Goal: Task Accomplishment & Management: Manage account settings

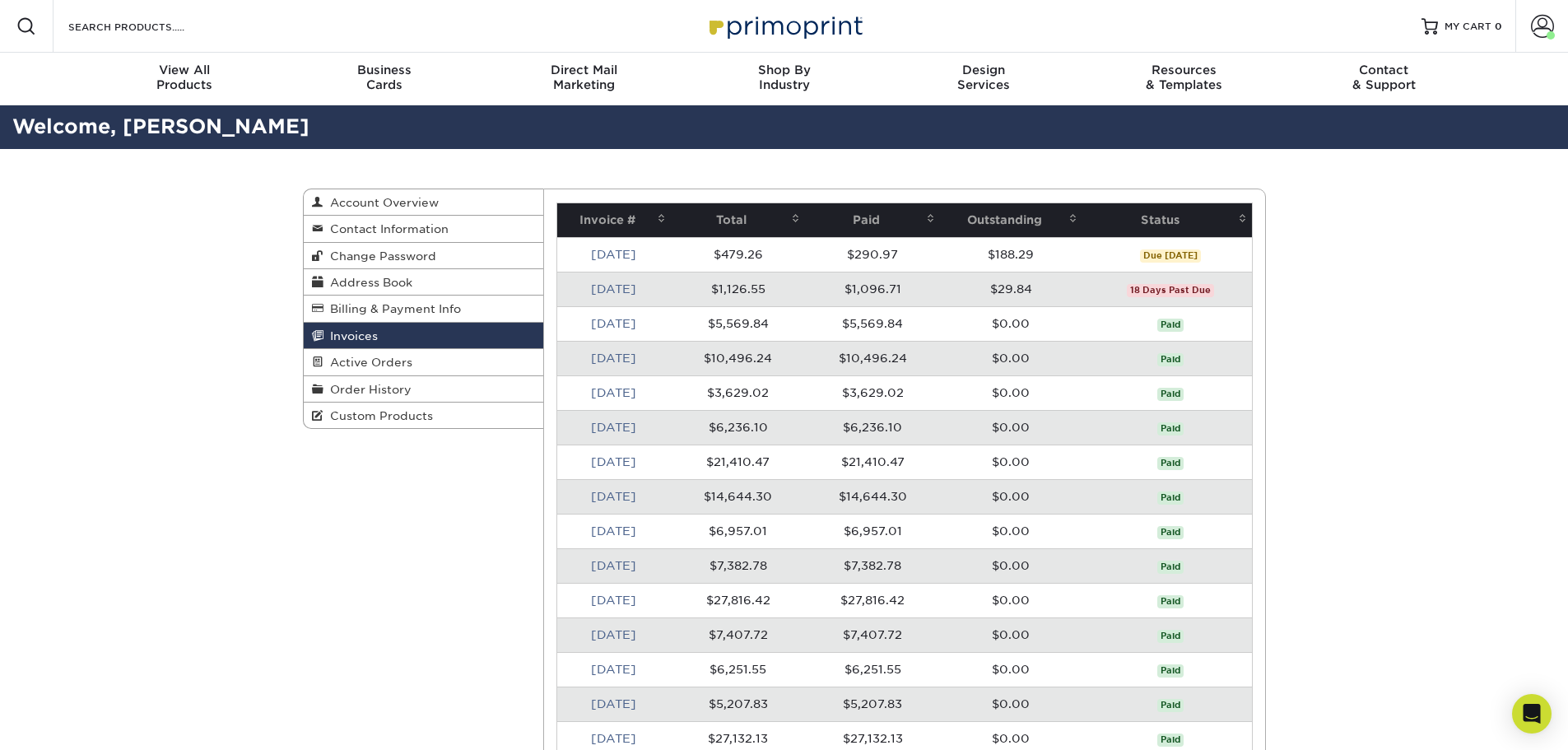
click at [618, 253] on link "[DATE]" at bounding box center [614, 255] width 46 height 14
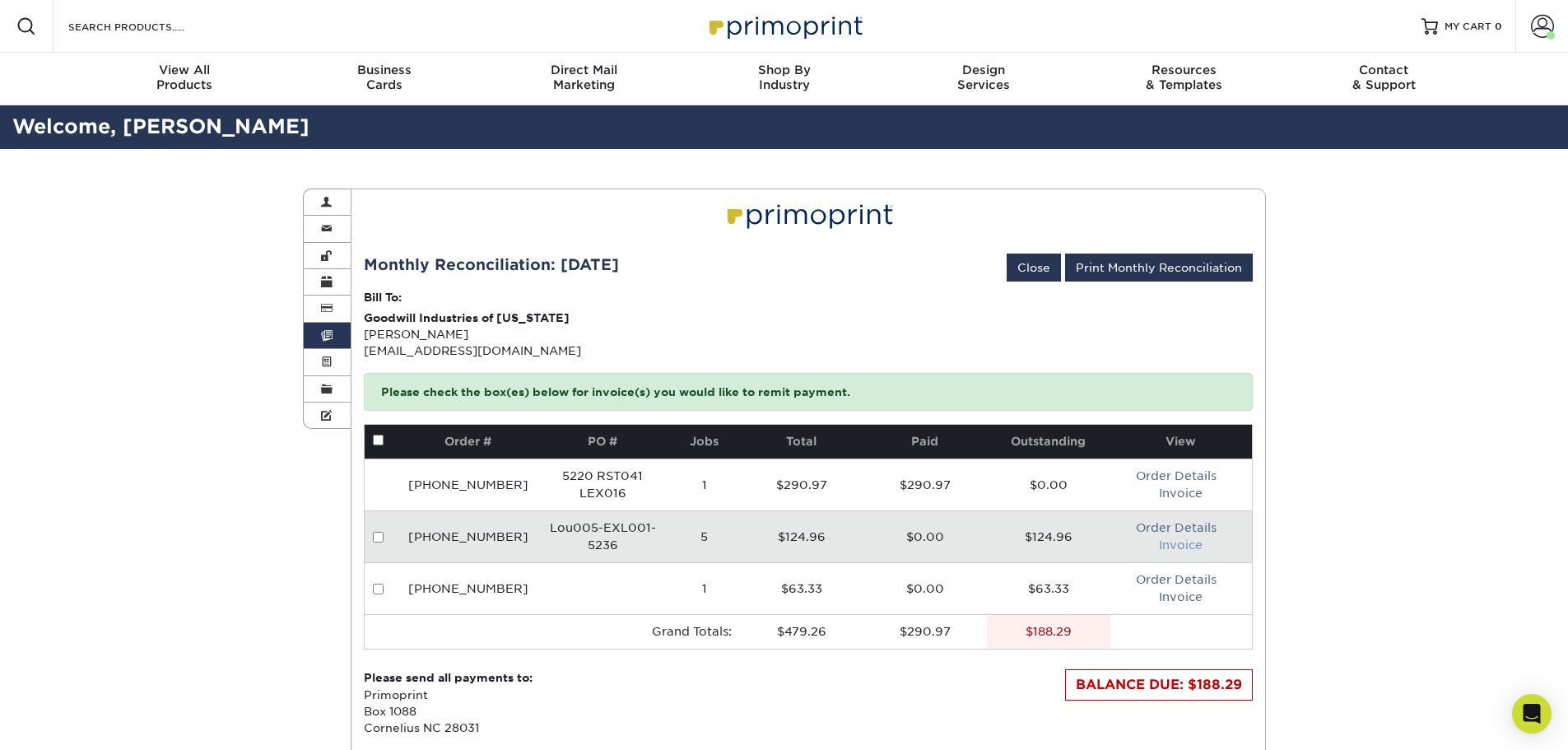
click at [1193, 548] on link "Invoice" at bounding box center [1181, 546] width 44 height 14
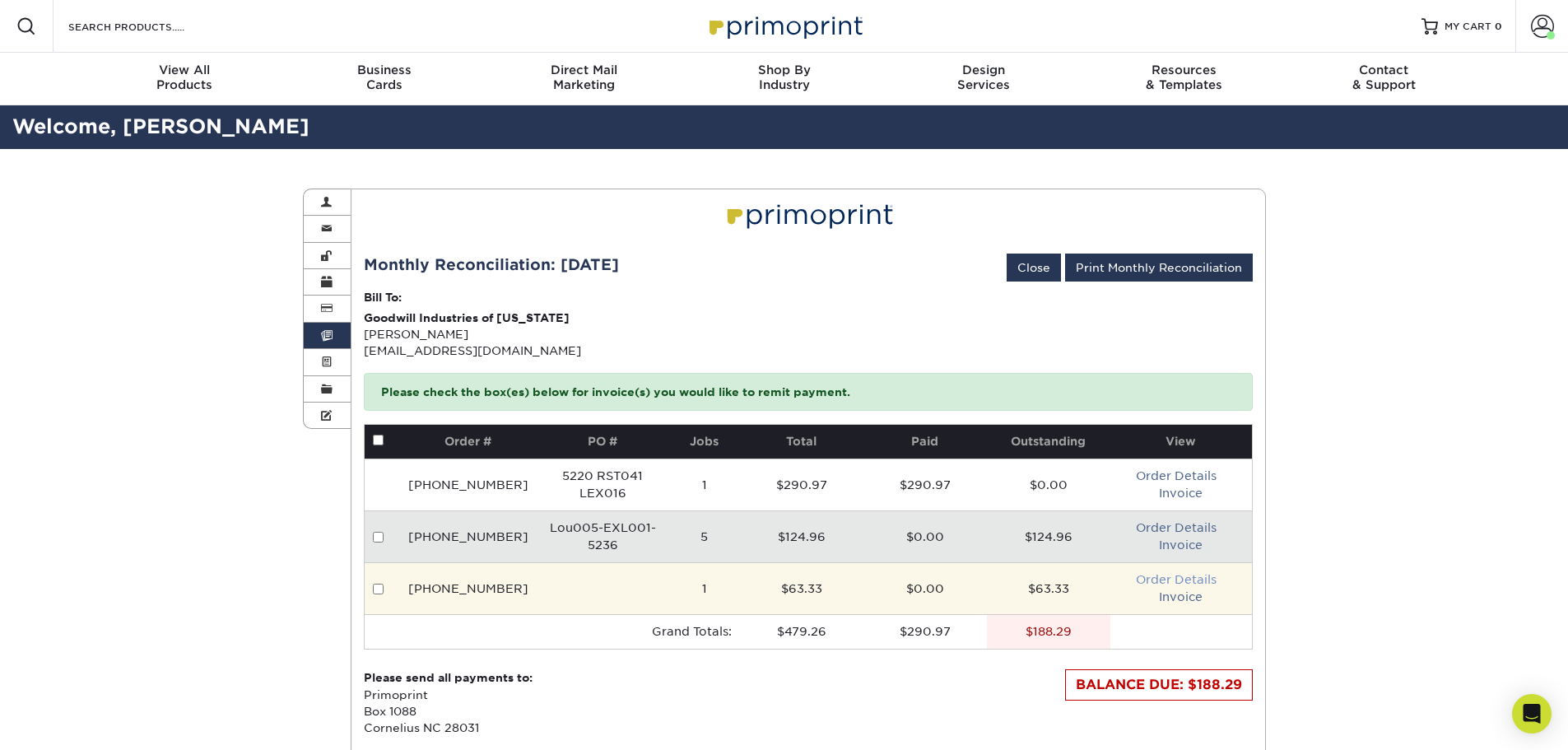
click at [1186, 582] on link "Order Details" at bounding box center [1176, 580] width 81 height 14
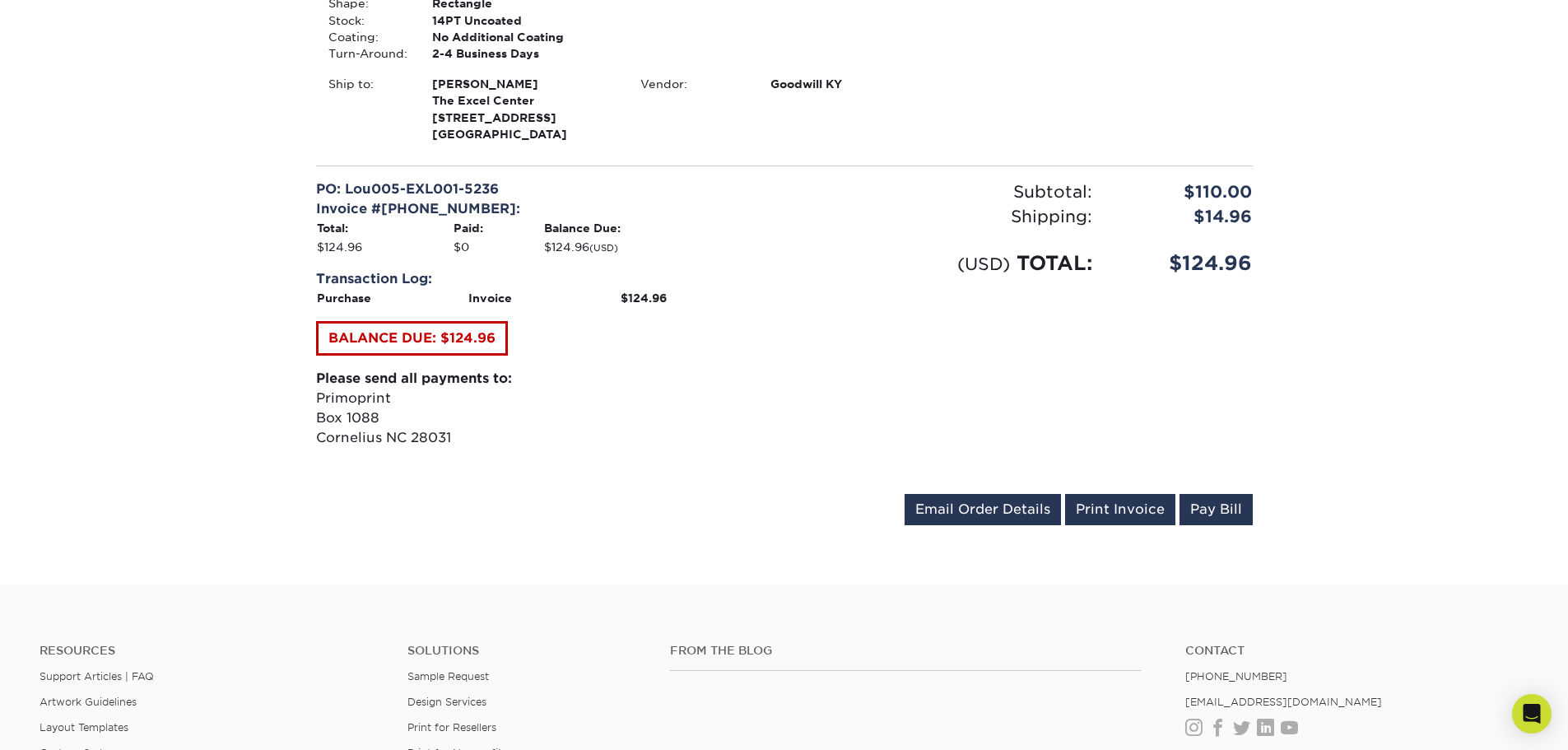
scroll to position [2142, 0]
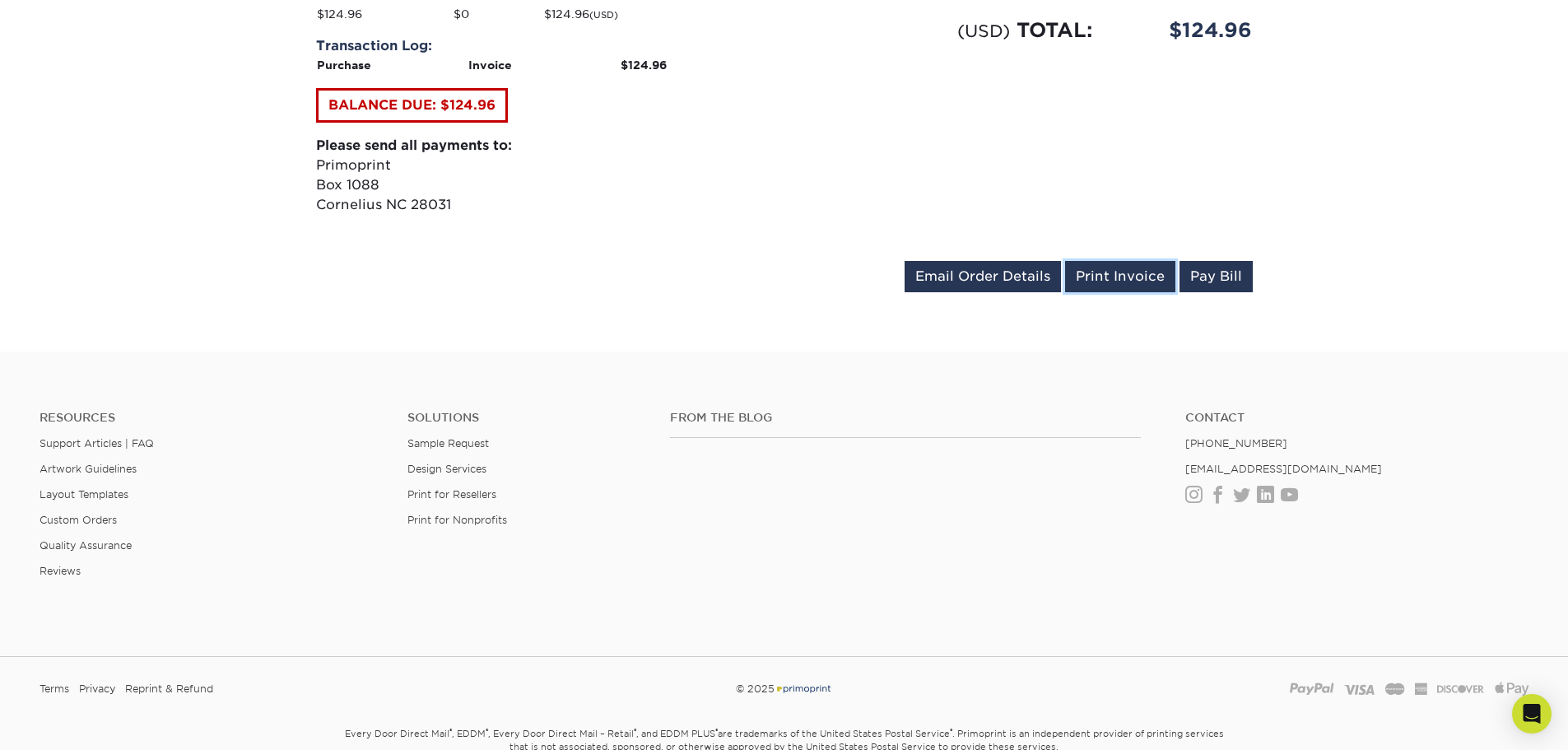
drag, startPoint x: 1120, startPoint y: 279, endPoint x: 1124, endPoint y: 131, distance: 148.1
click at [1120, 279] on link "Print Invoice" at bounding box center [1120, 277] width 111 height 31
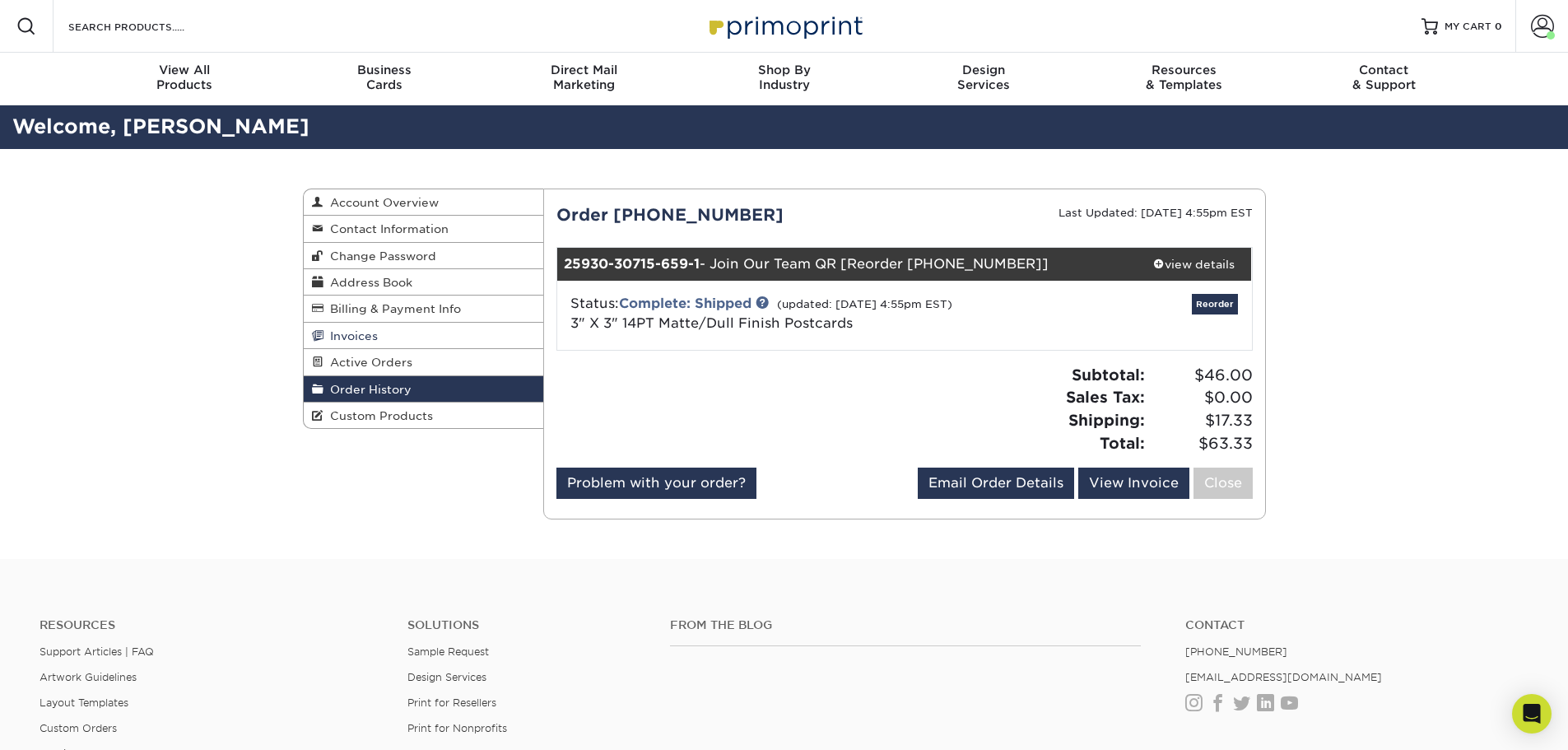
click at [360, 337] on span "Invoices" at bounding box center [350, 336] width 54 height 14
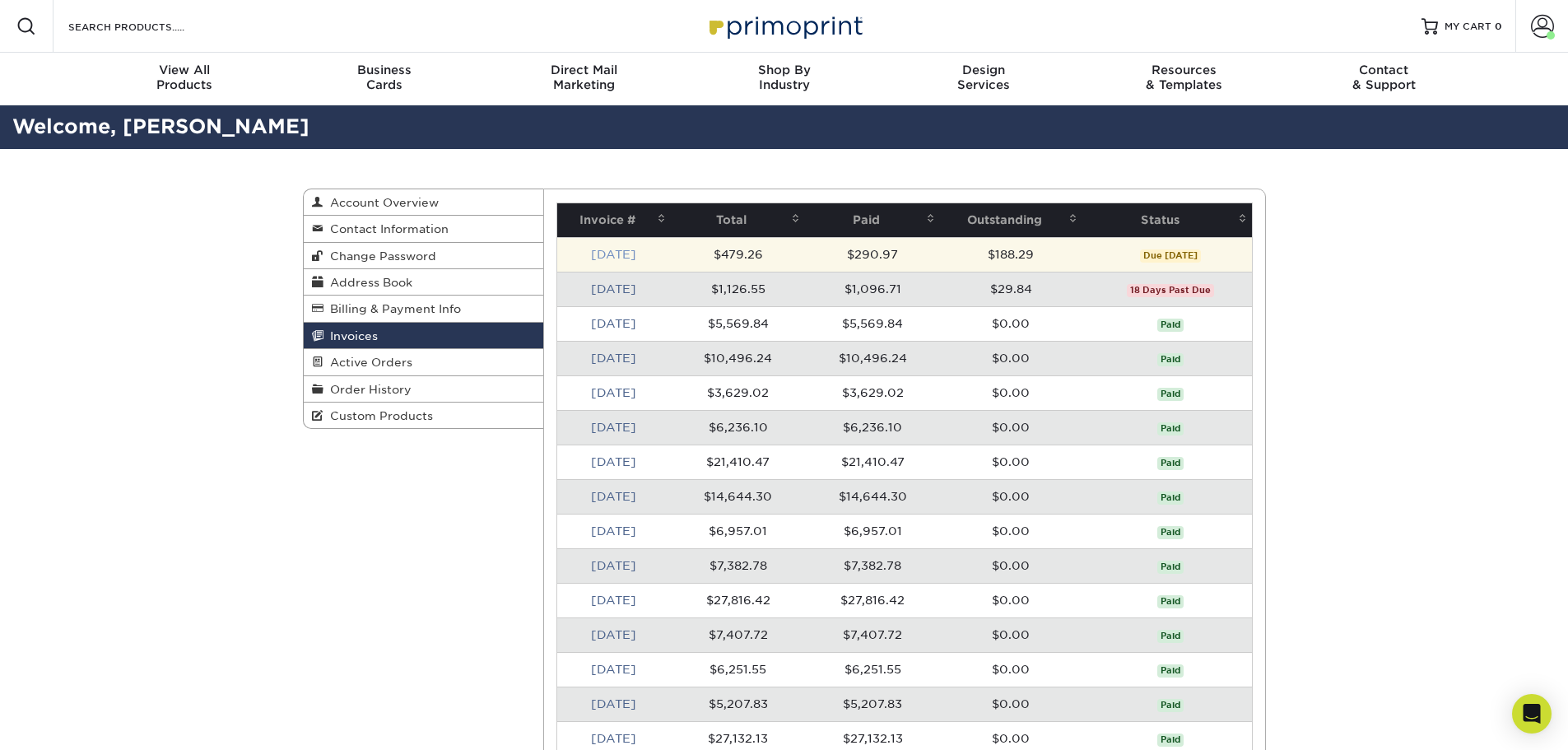
click at [631, 256] on link "[DATE]" at bounding box center [614, 255] width 46 height 14
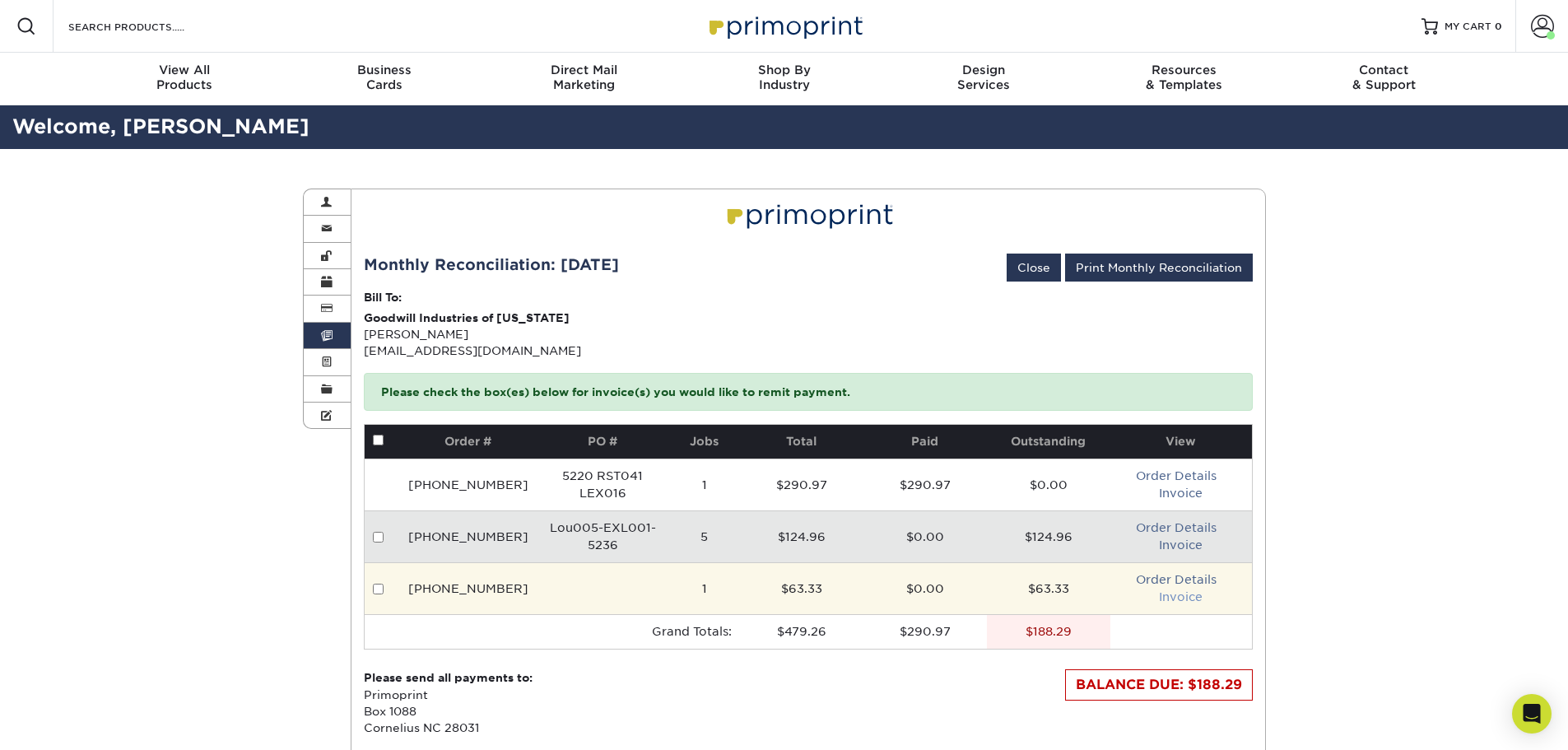
click at [1172, 591] on link "Invoice" at bounding box center [1181, 597] width 44 height 14
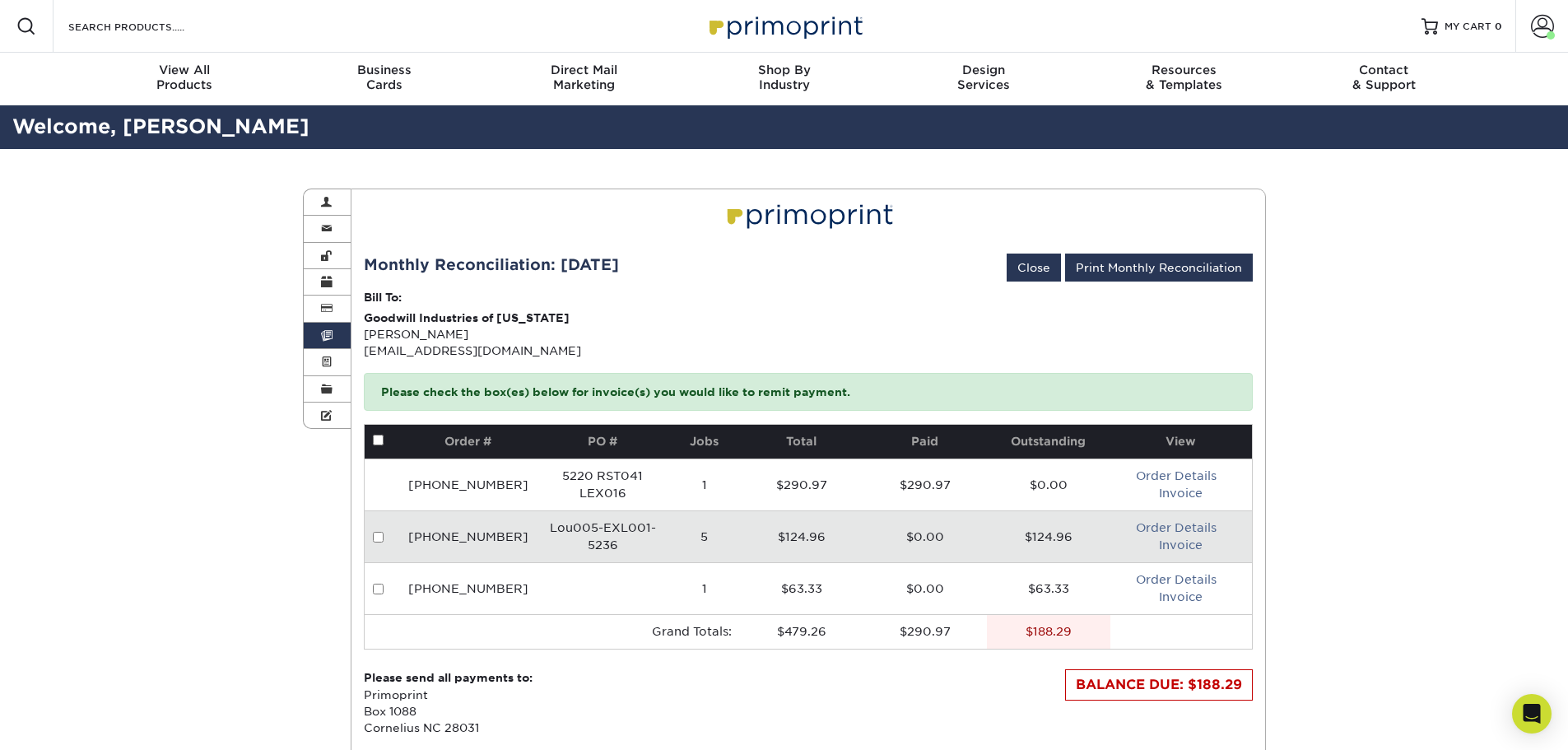
click at [325, 330] on span at bounding box center [327, 336] width 12 height 14
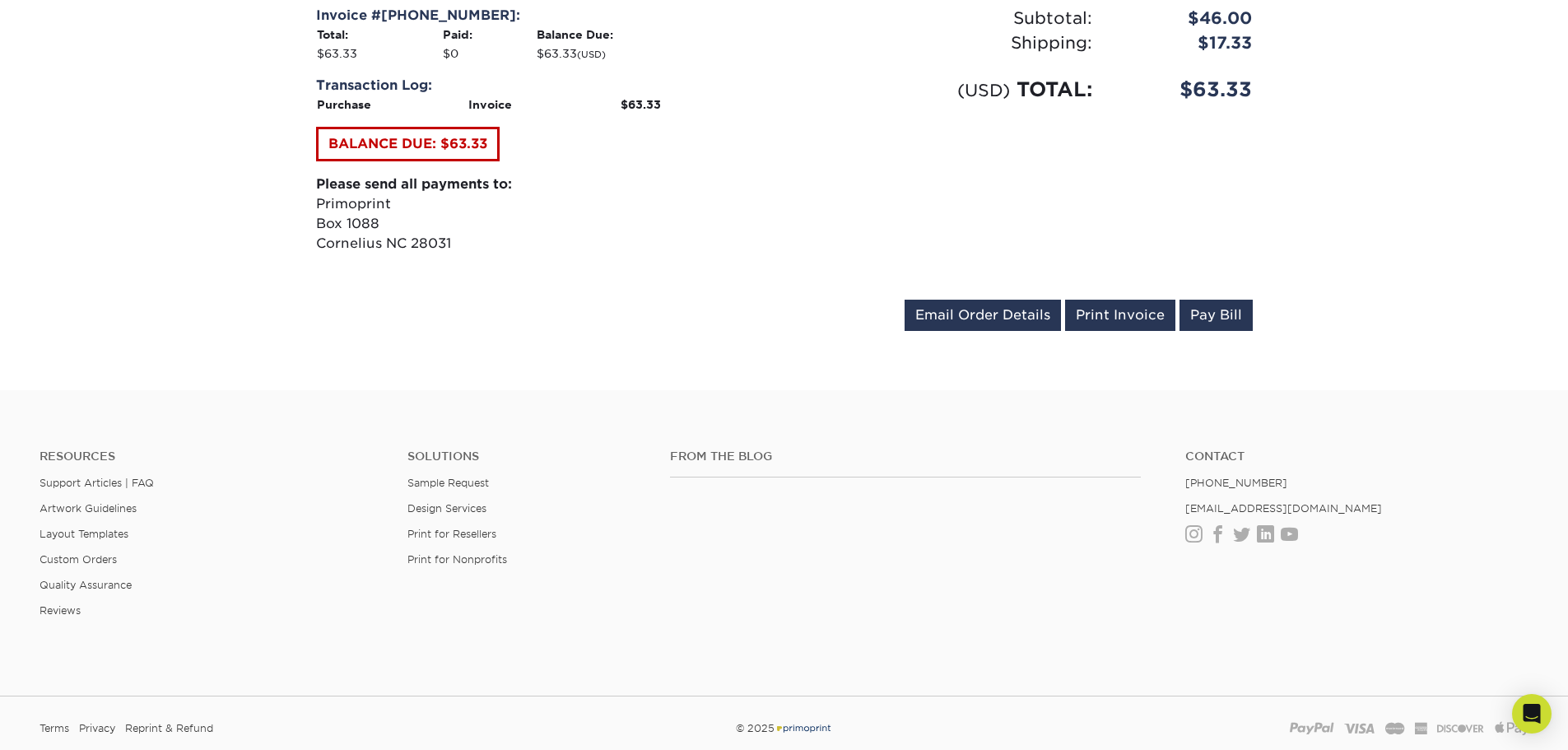
scroll to position [643, 0]
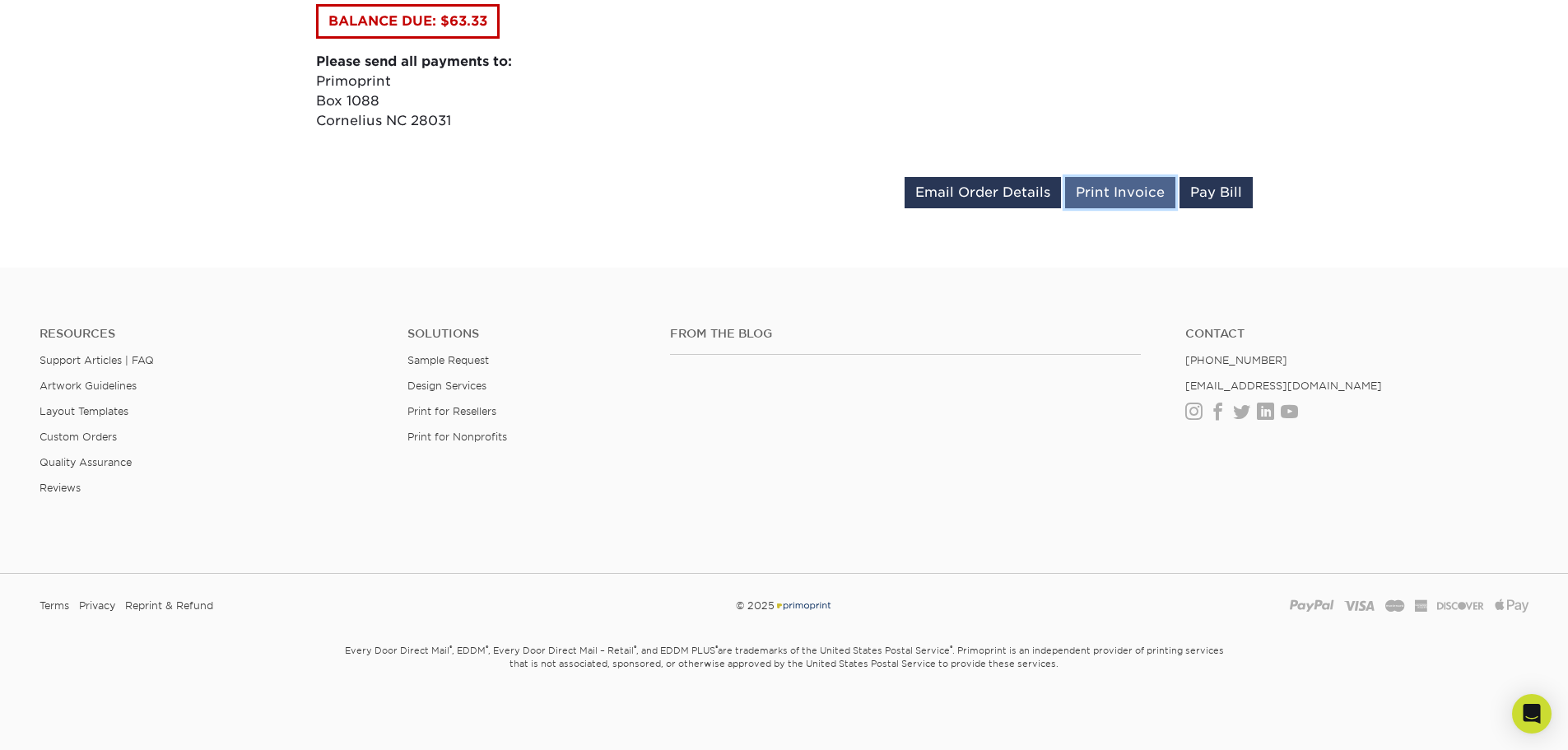
click at [1104, 182] on link "Print Invoice" at bounding box center [1120, 192] width 111 height 31
